Goal: Communication & Community: Answer question/provide support

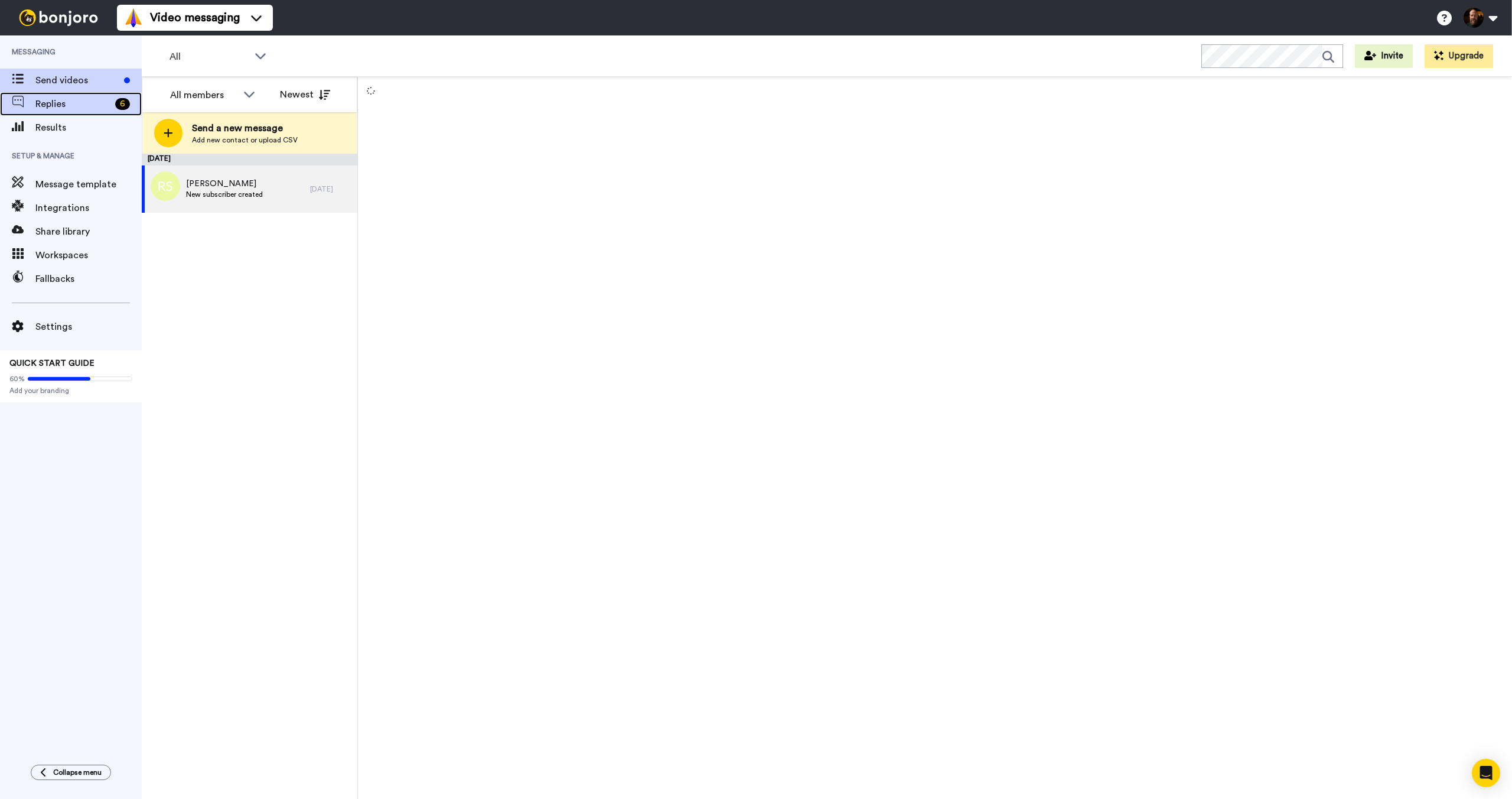
click at [73, 106] on span "Replies" at bounding box center [72, 104] width 75 height 14
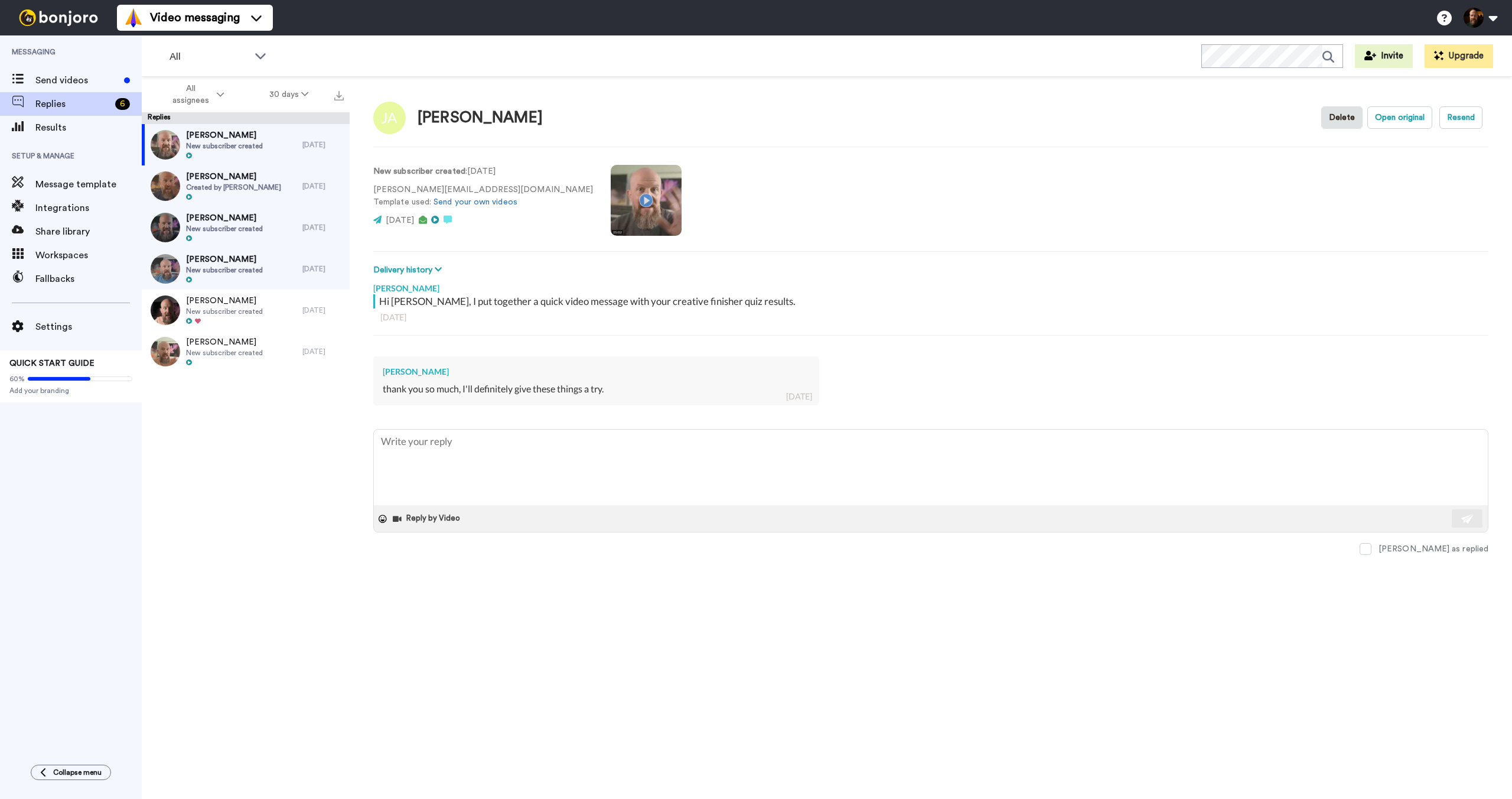
type textarea "x"
